Goal: Check status

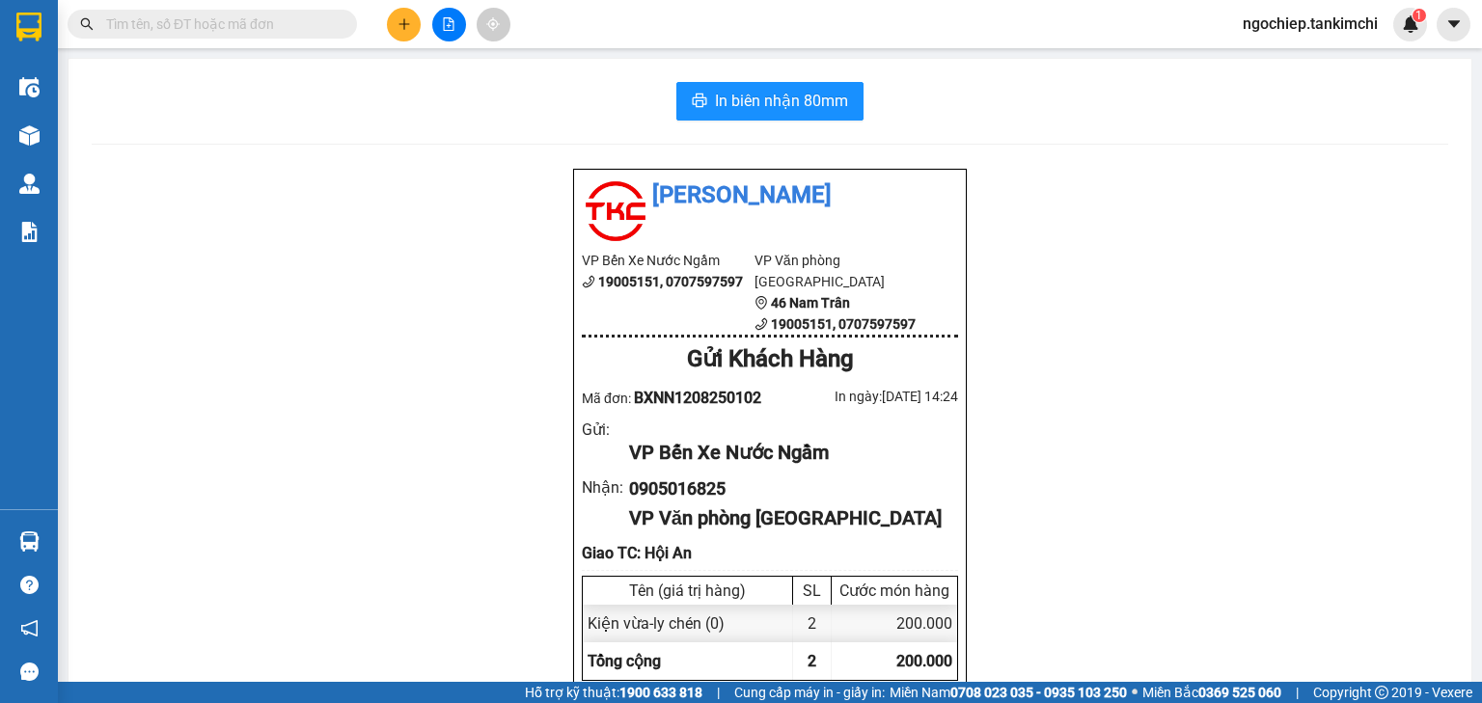
click at [269, 27] on input "text" at bounding box center [220, 24] width 228 height 21
click at [247, 32] on input "text" at bounding box center [220, 24] width 228 height 21
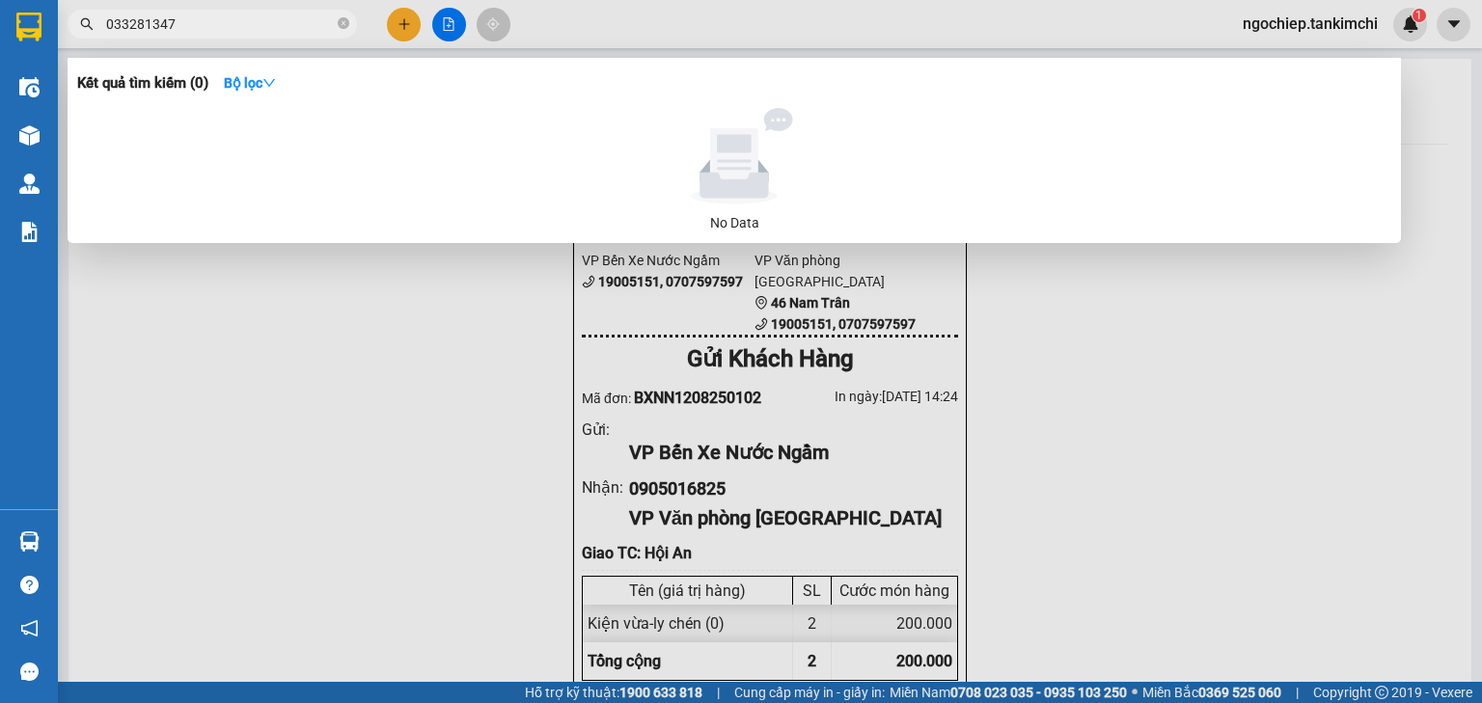
type input "0332813471"
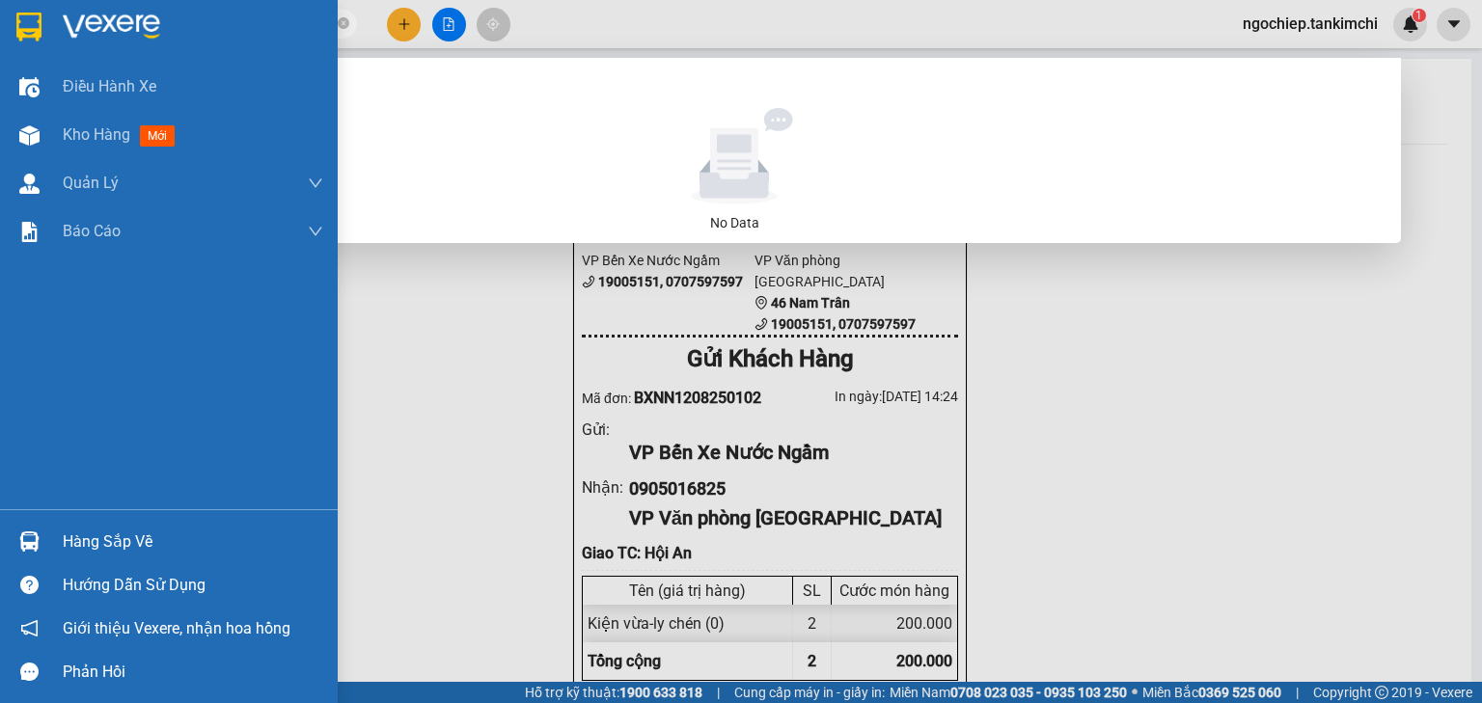
drag, startPoint x: 197, startPoint y: 21, endPoint x: 39, endPoint y: 3, distance: 159.3
click at [39, 3] on section "Kết quả tìm kiếm ( 0 ) Bộ lọc No Data 0332813471 ngochiep.tankimchi 1 Điều hành…" at bounding box center [741, 351] width 1482 height 703
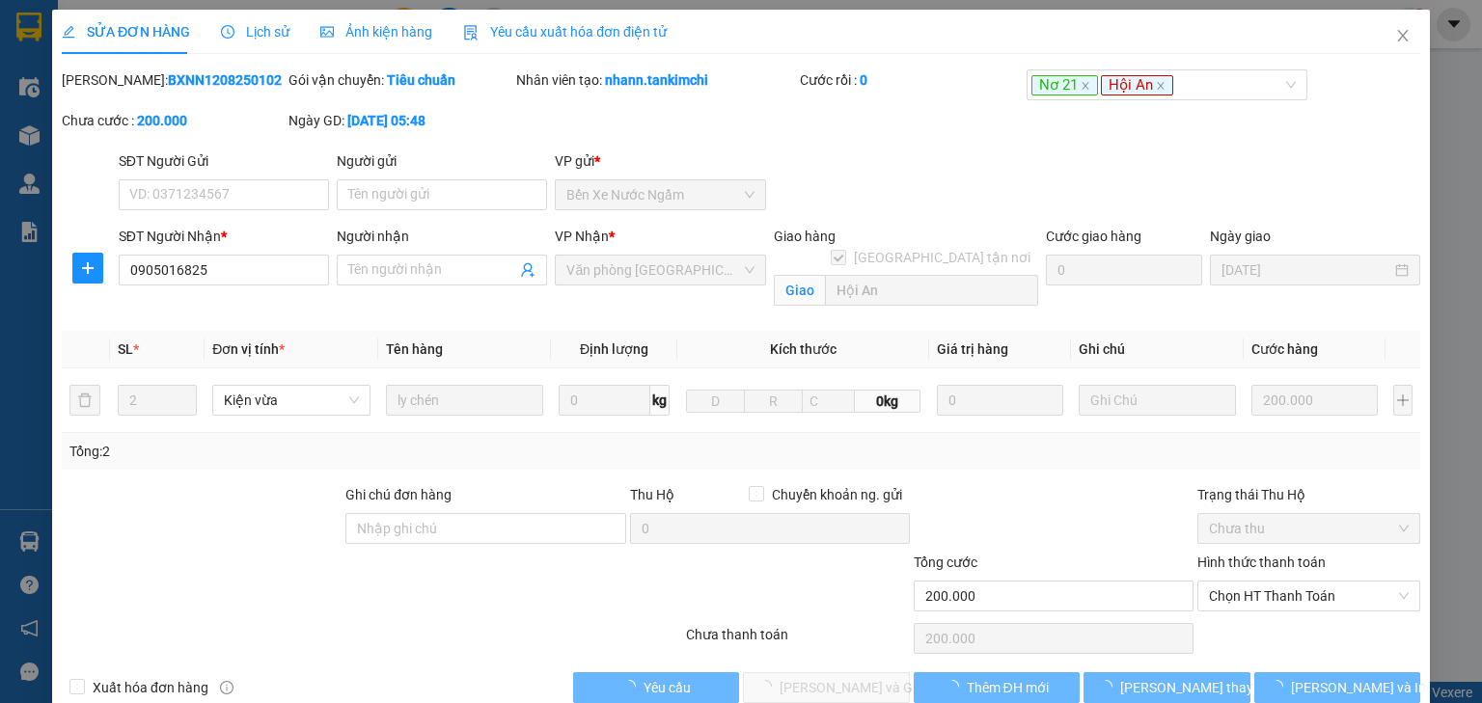
type input "0905016825"
checkbox input "true"
type input "Hội An"
type input "200.000"
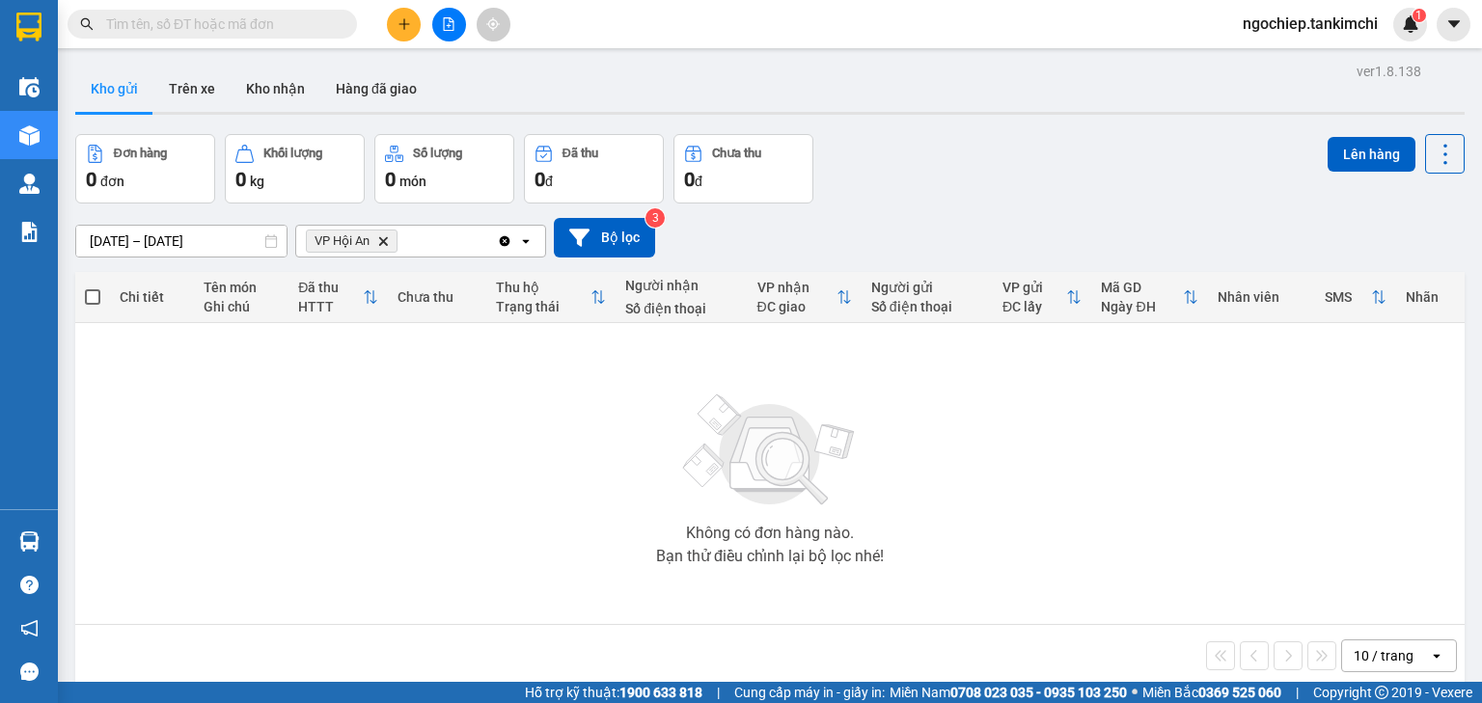
click at [210, 15] on input "text" at bounding box center [220, 24] width 228 height 21
paste input "0332813471"
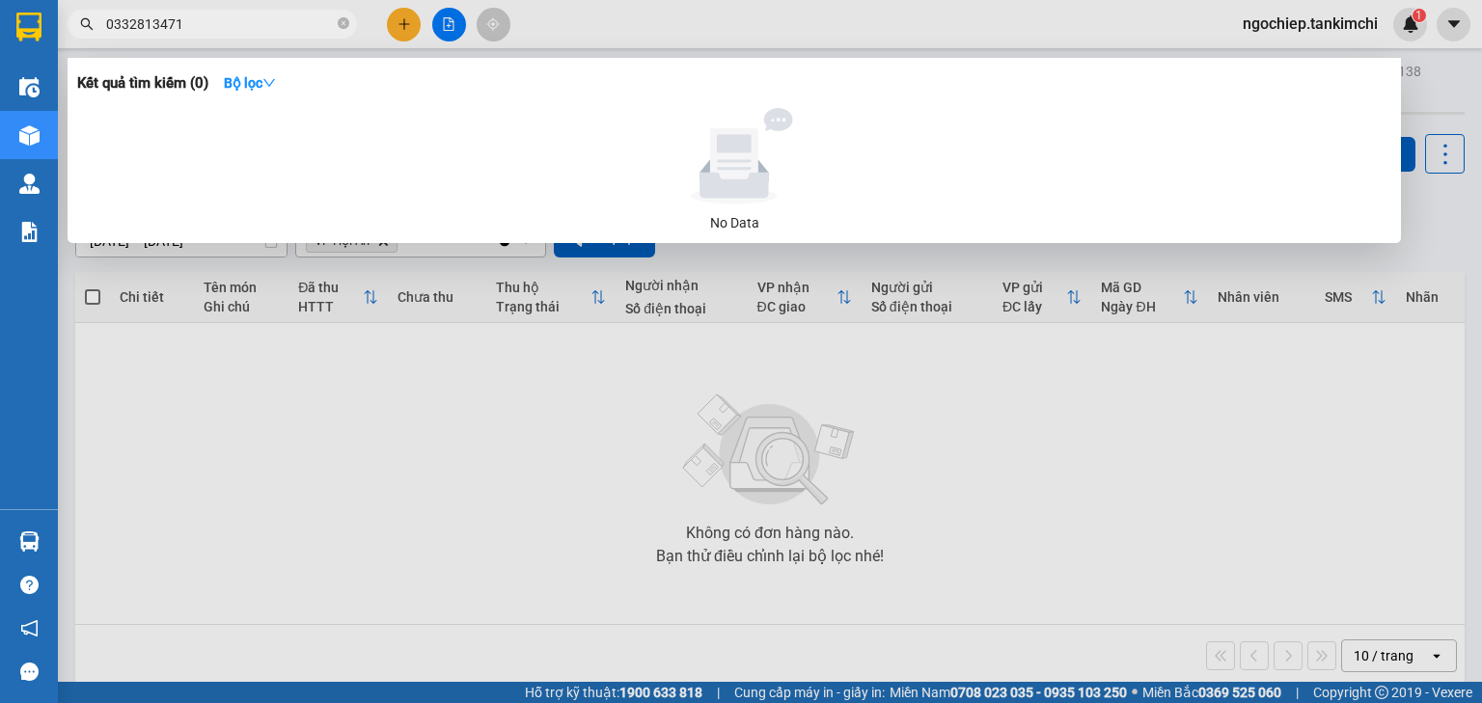
type input "0332813471"
